Goal: Register for event/course

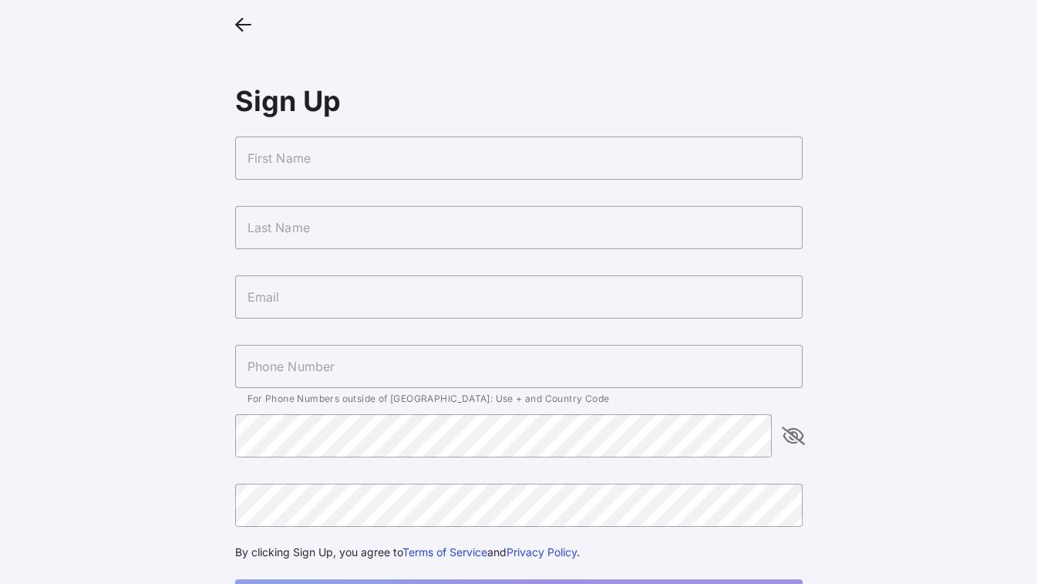
click at [355, 163] on input "text" at bounding box center [519, 158] width 568 height 43
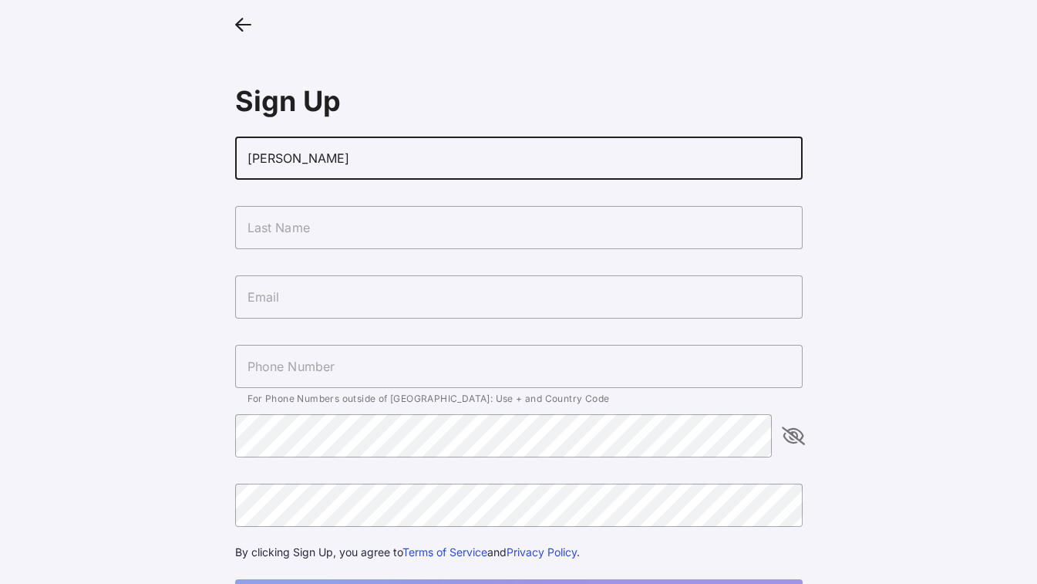
type input "[PERSON_NAME]"
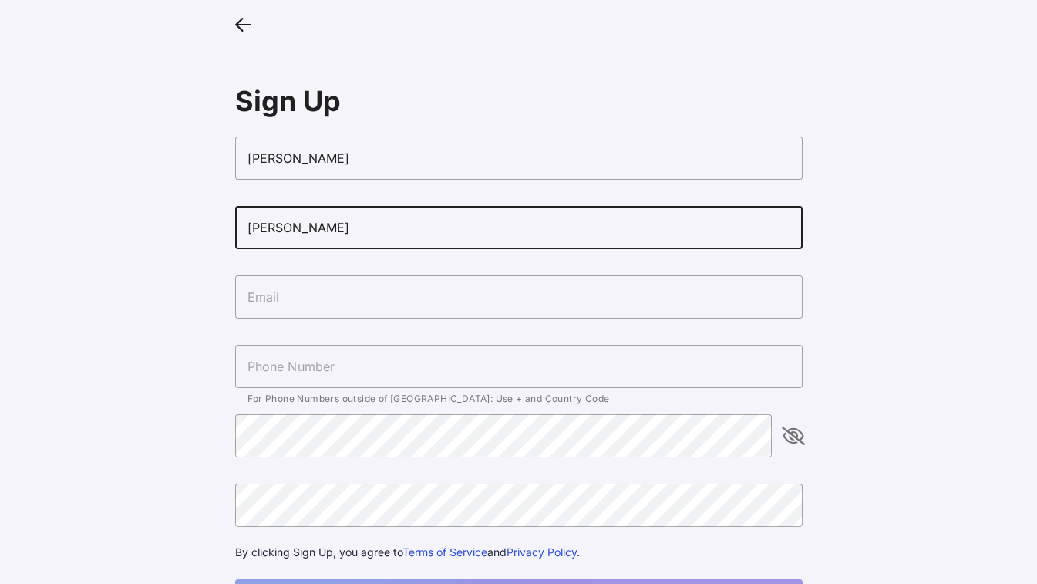
type input "[PERSON_NAME]"
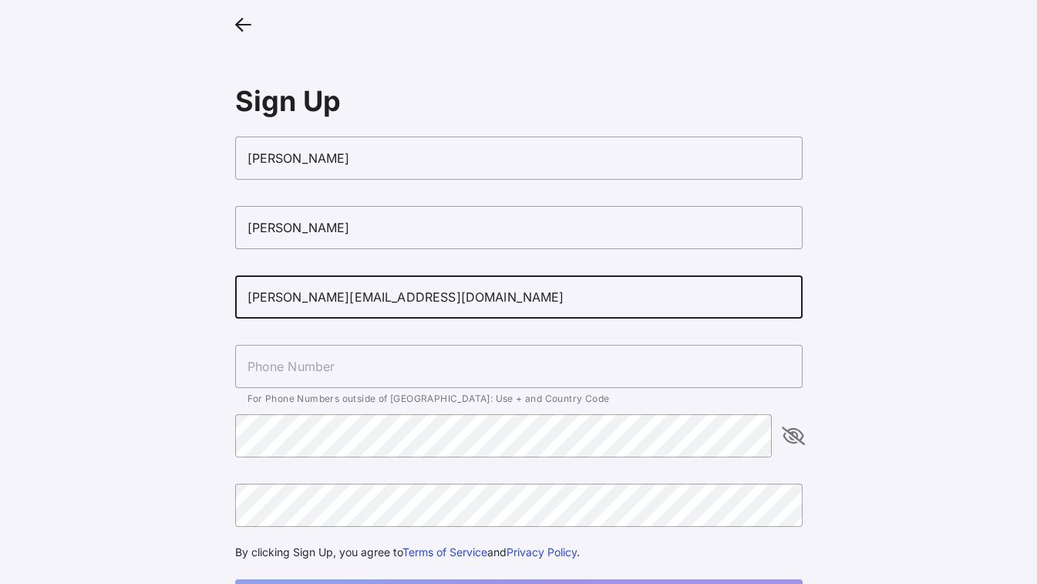
type input "[PERSON_NAME][EMAIL_ADDRESS][DOMAIN_NAME]"
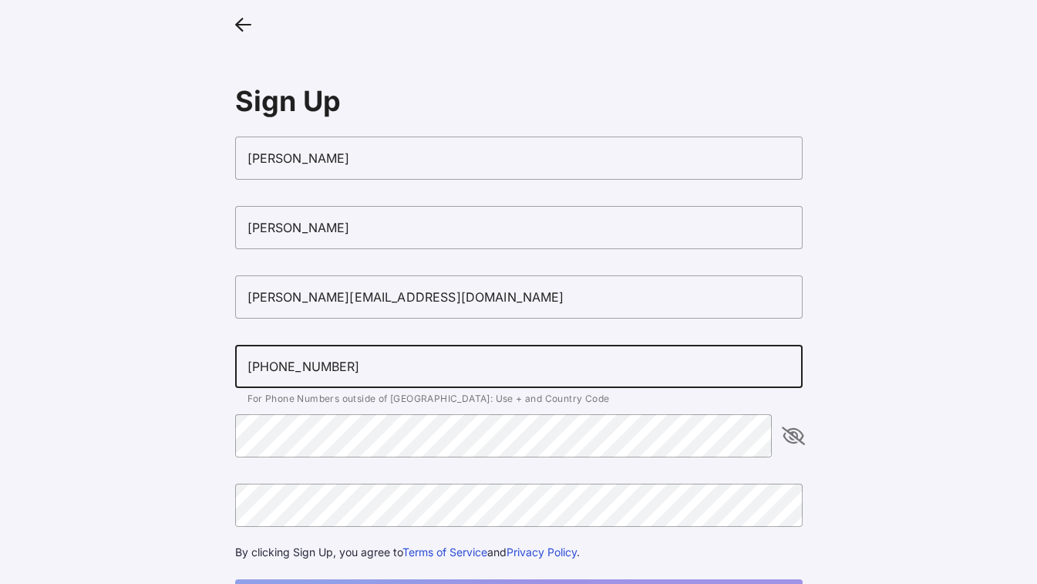
type input "[PHONE_NUMBER]"
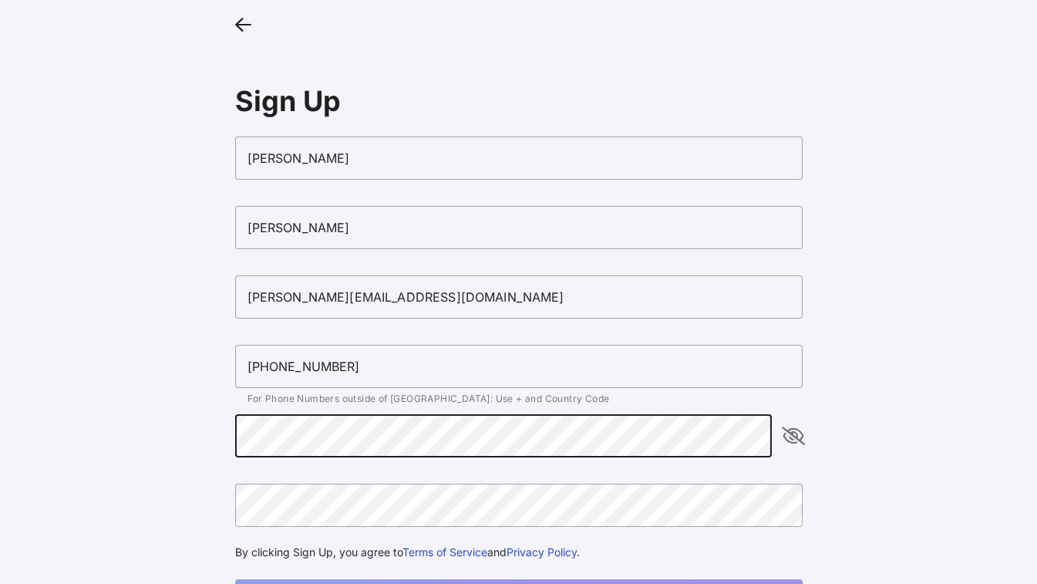
click at [772, 414] on div at bounding box center [772, 414] width 0 height 0
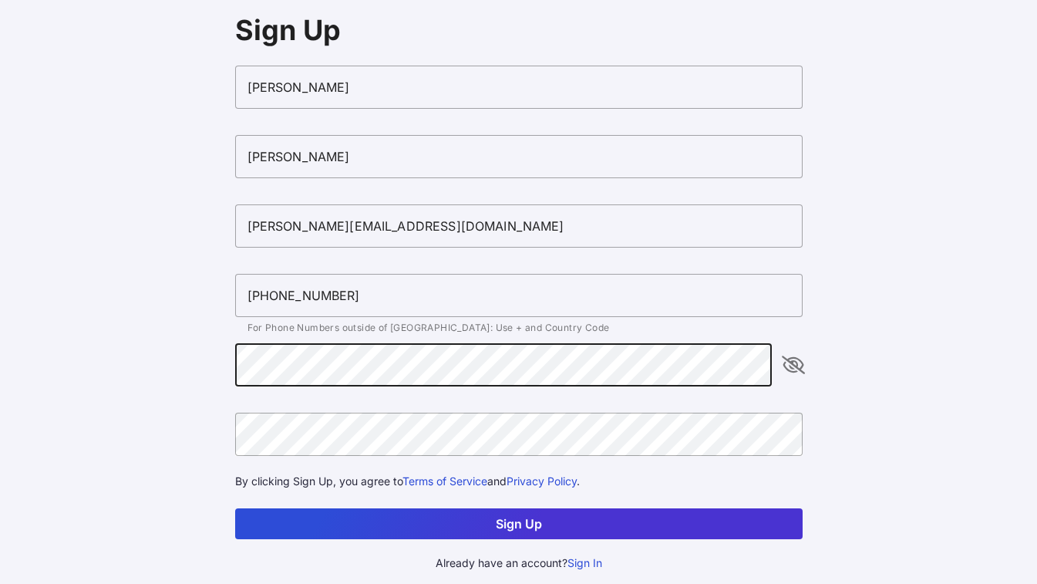
click at [499, 518] on button "Sign Up" at bounding box center [519, 523] width 568 height 31
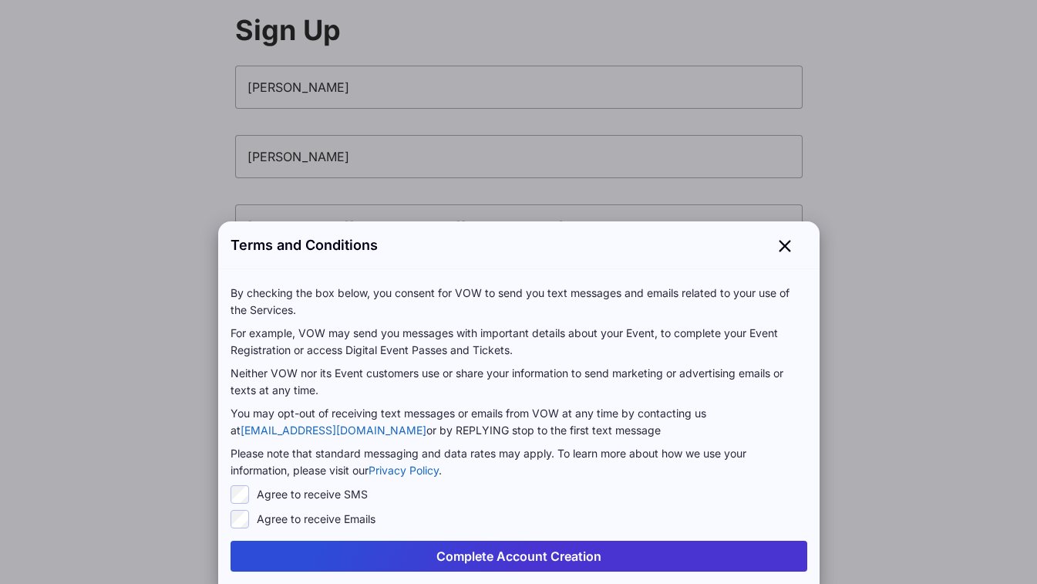
scroll to position [0, 0]
click at [507, 558] on button "Complete Account Creation" at bounding box center [519, 556] width 577 height 31
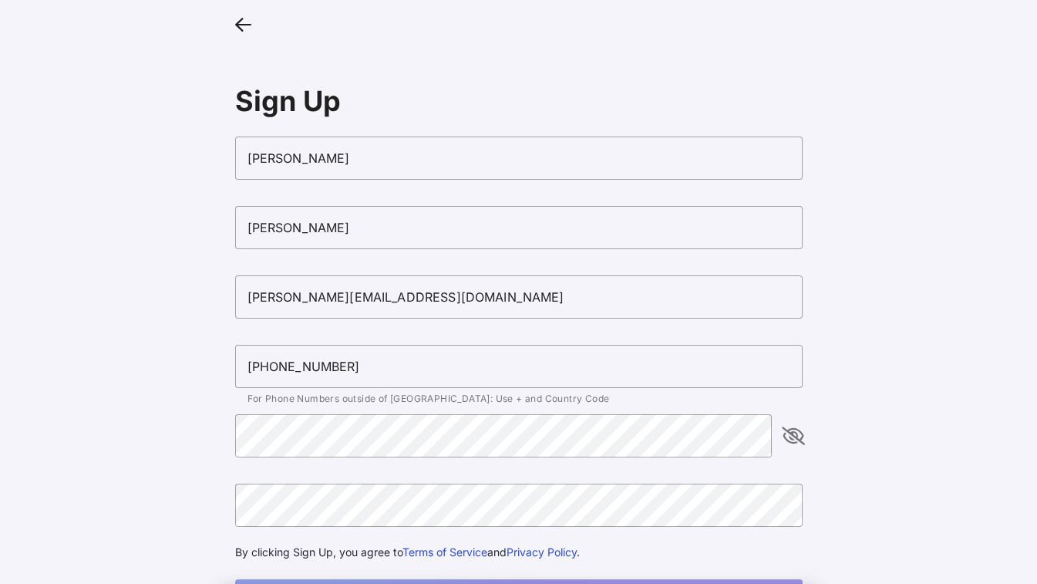
scroll to position [71, 0]
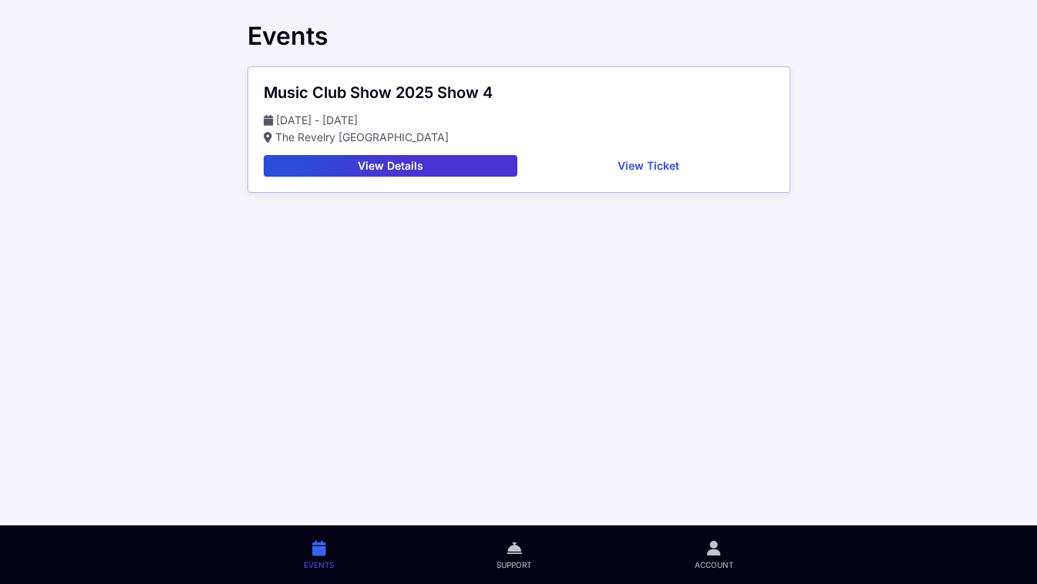
click at [915, 96] on main "Events Music Club Show 2025 Show [DATE] - [DATE] The Revelry [GEOGRAPHIC_DATA] …" at bounding box center [518, 292] width 1037 height 584
click at [458, 170] on button "View Details" at bounding box center [391, 166] width 255 height 22
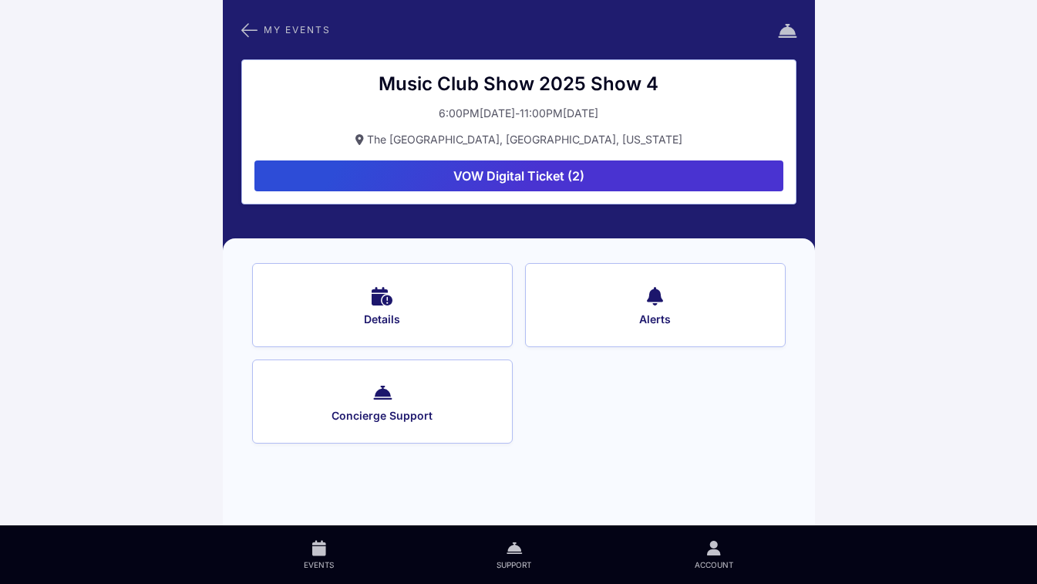
click at [553, 177] on button "VOW Digital Ticket (2)" at bounding box center [519, 175] width 529 height 31
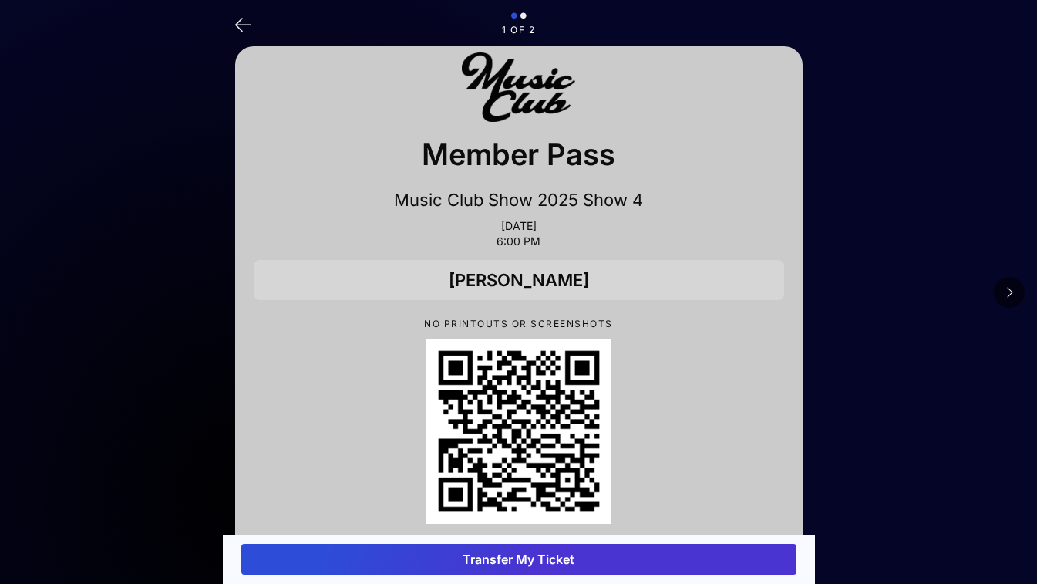
click at [1010, 290] on icon at bounding box center [1010, 292] width 8 height 12
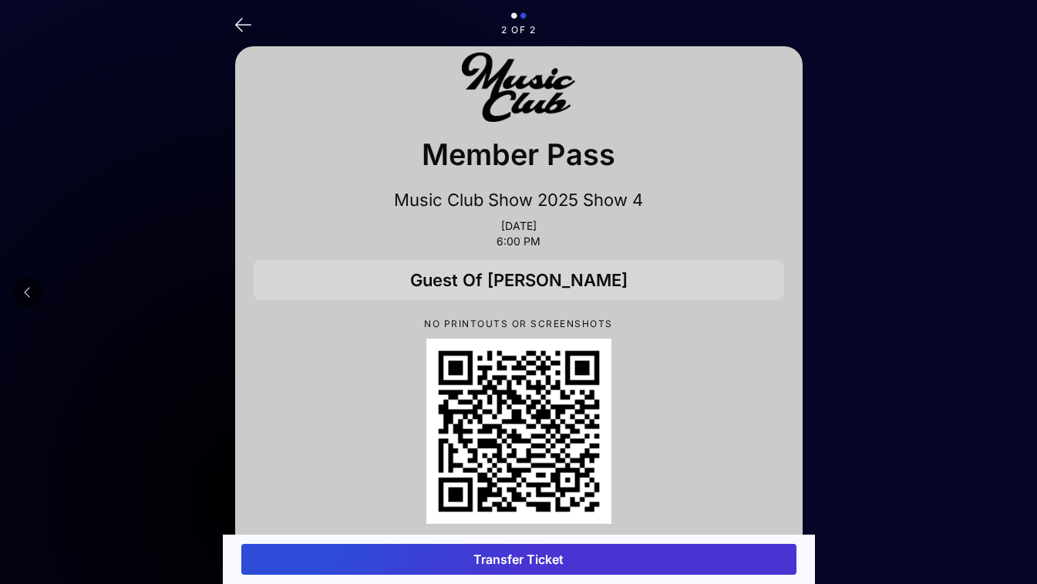
click at [244, 25] on icon at bounding box center [243, 23] width 16 height 22
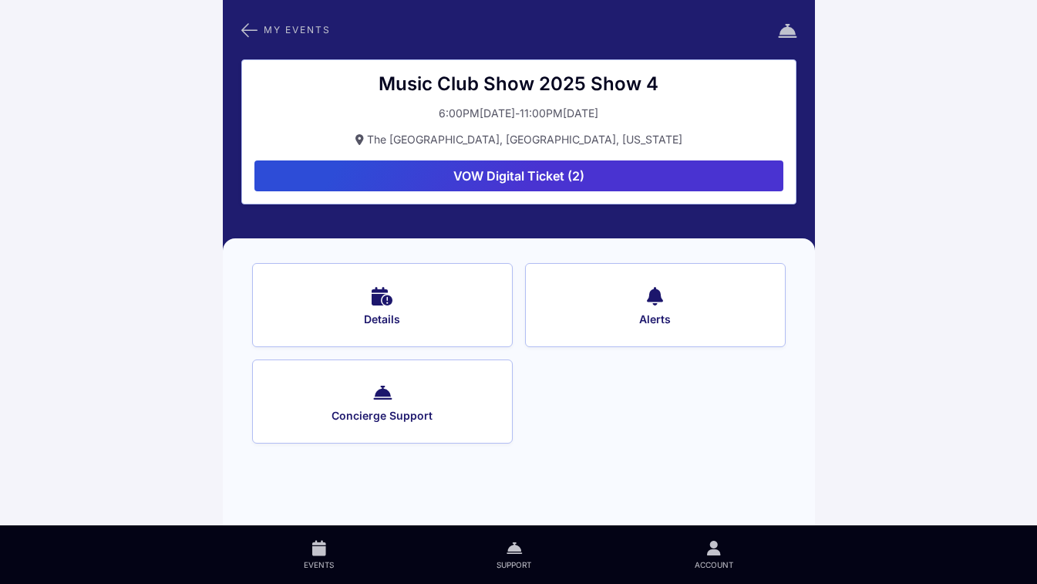
click at [386, 298] on icon at bounding box center [382, 295] width 21 height 22
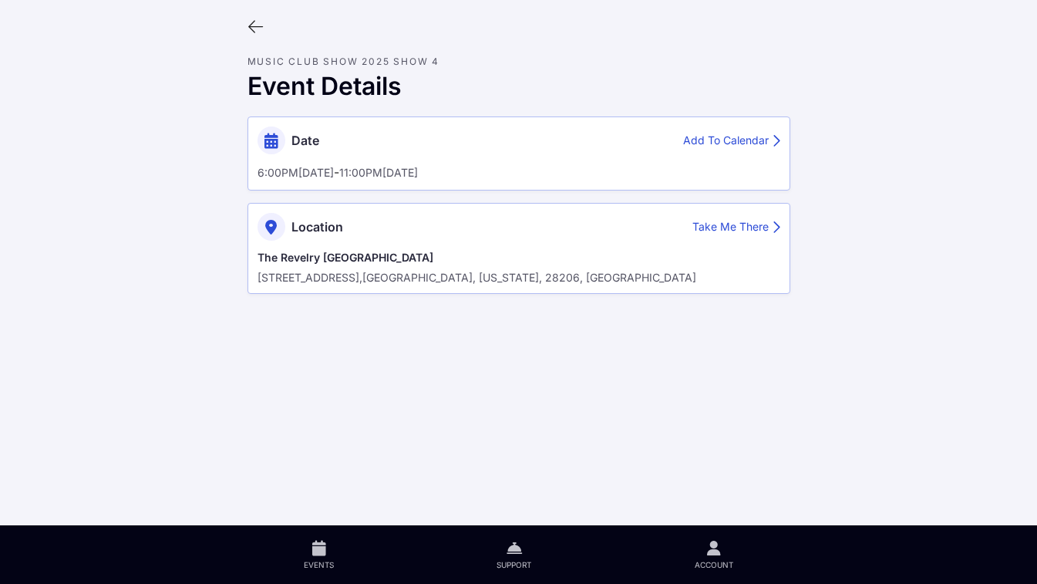
click at [255, 29] on icon at bounding box center [256, 27] width 17 height 17
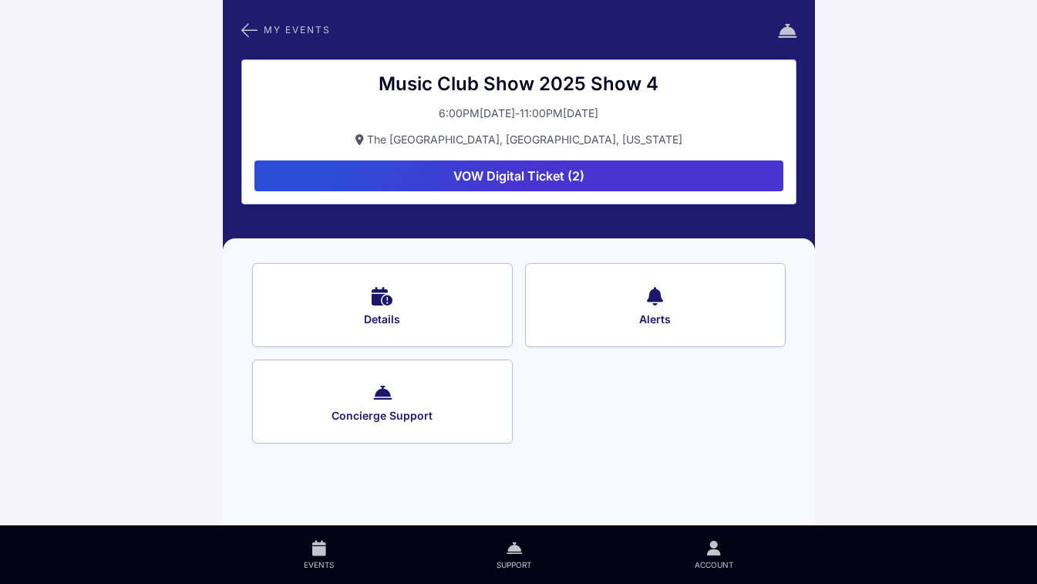
click at [402, 403] on button "Concierge Support" at bounding box center [382, 401] width 261 height 84
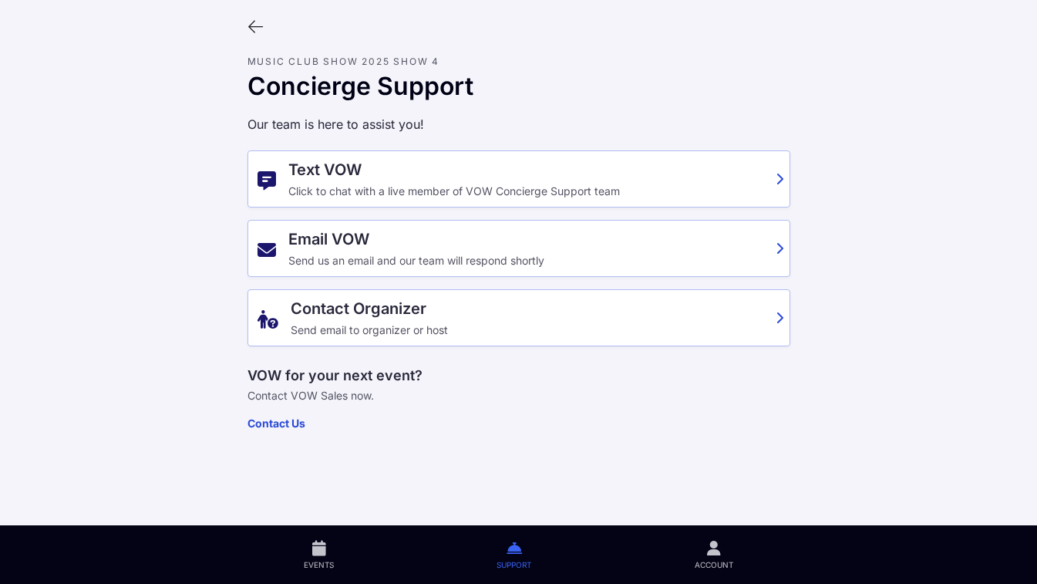
click at [260, 28] on icon at bounding box center [256, 27] width 17 height 17
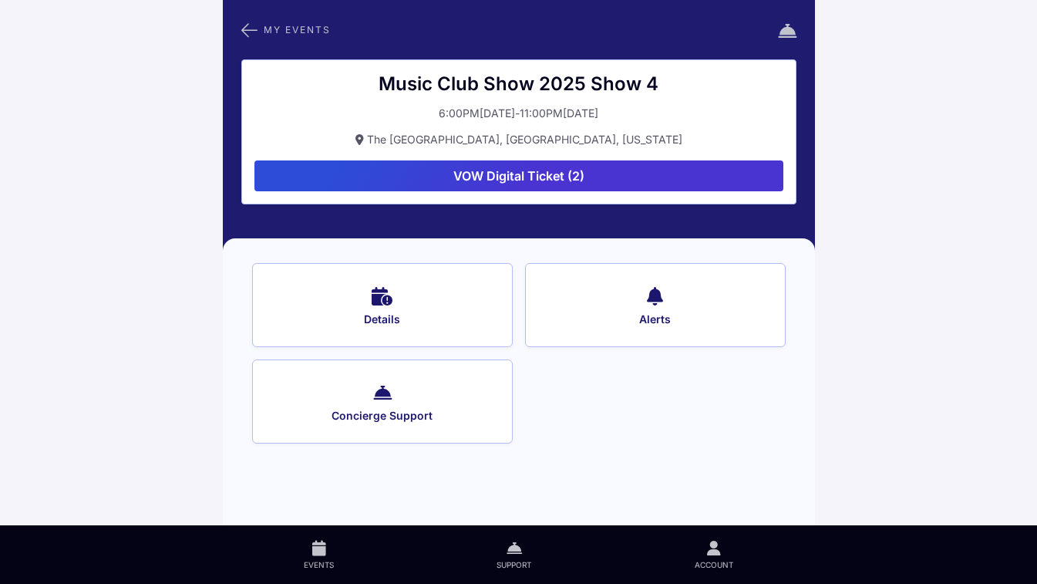
click at [658, 296] on icon at bounding box center [655, 295] width 16 height 22
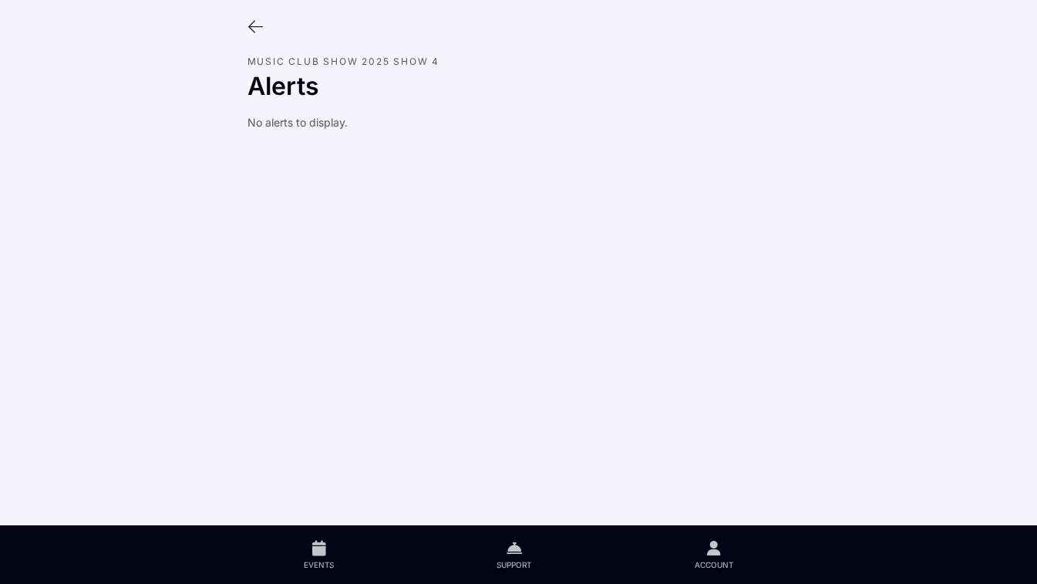
click at [255, 25] on icon at bounding box center [256, 27] width 17 height 17
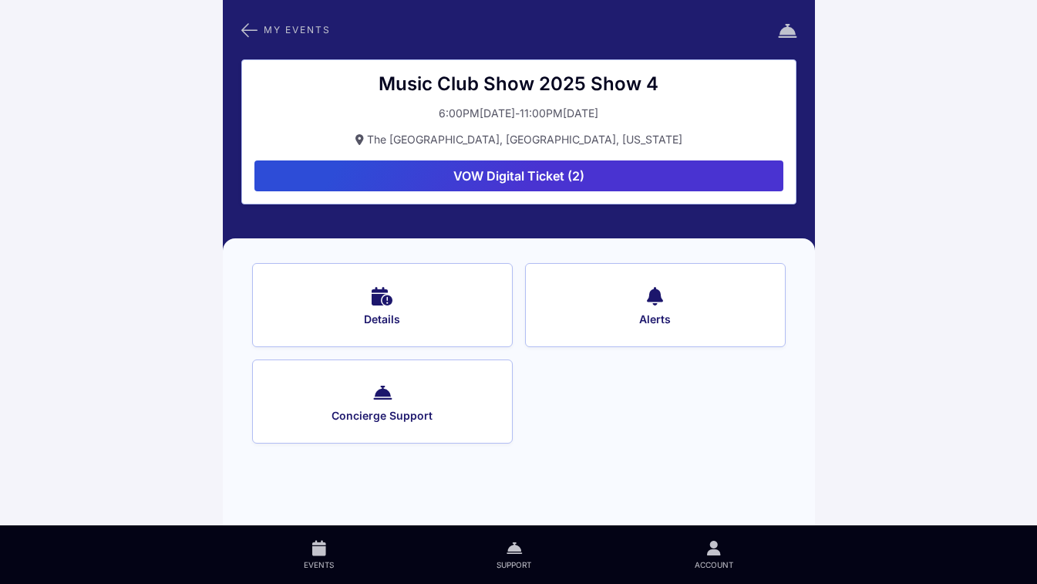
click at [251, 27] on icon at bounding box center [249, 30] width 16 height 20
